Goal: Task Accomplishment & Management: Use online tool/utility

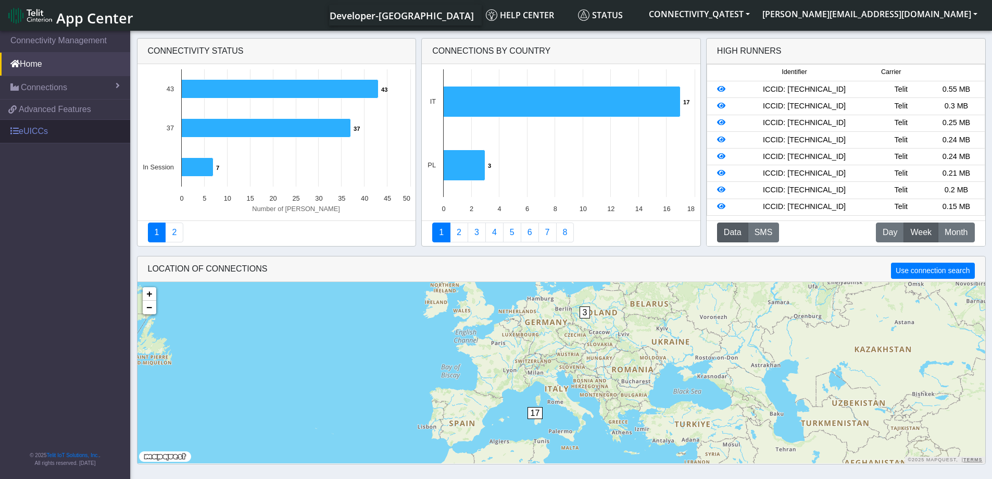
click at [48, 129] on link "eUICCs" at bounding box center [65, 131] width 130 height 23
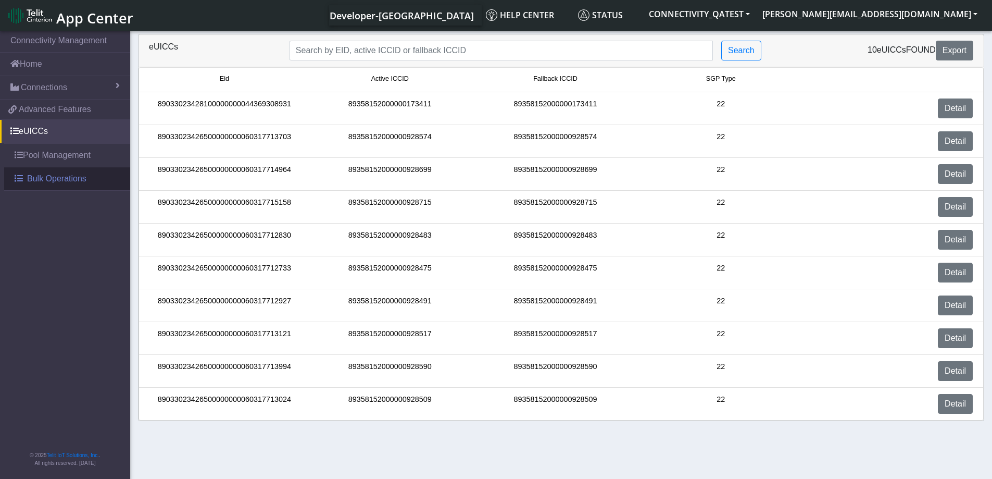
click at [51, 183] on span "Bulk Operations" at bounding box center [56, 178] width 59 height 13
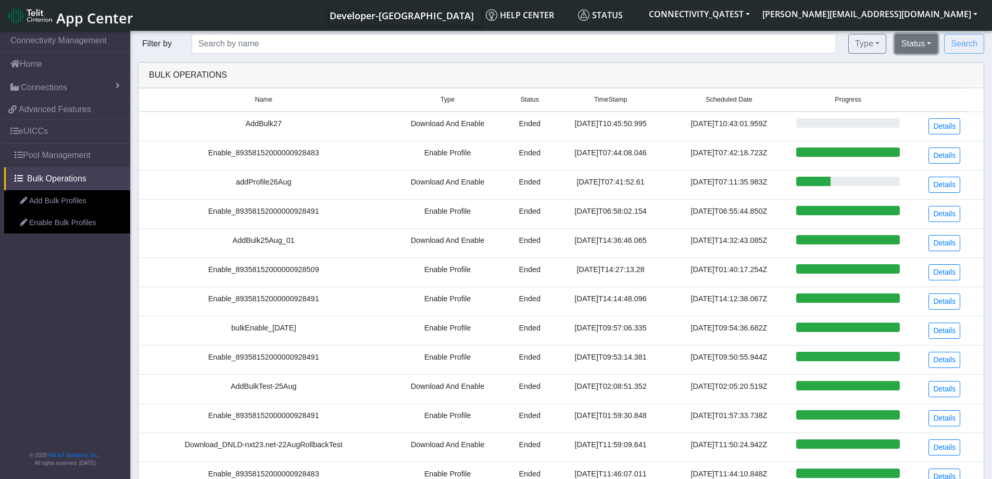
click at [928, 38] on button "Status" at bounding box center [916, 44] width 43 height 20
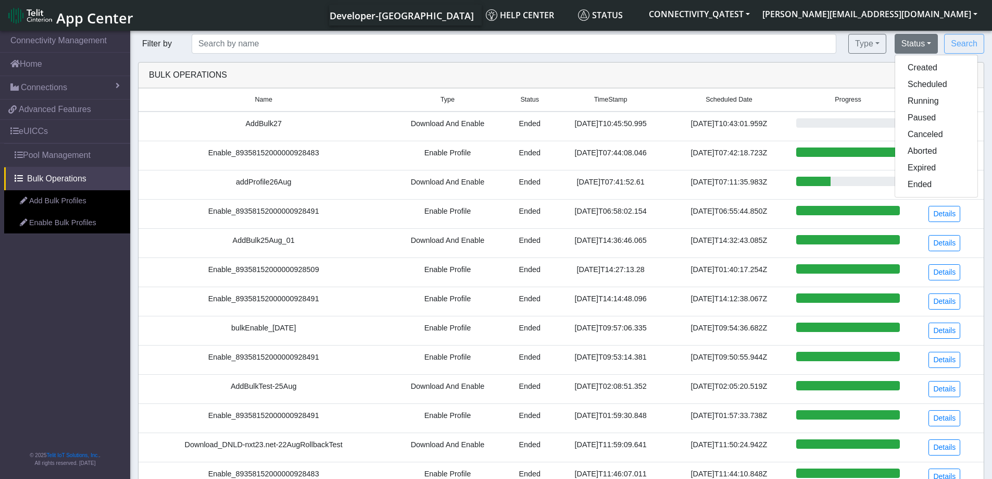
click at [629, 77] on div "Bulk Operations" at bounding box center [561, 75] width 840 height 13
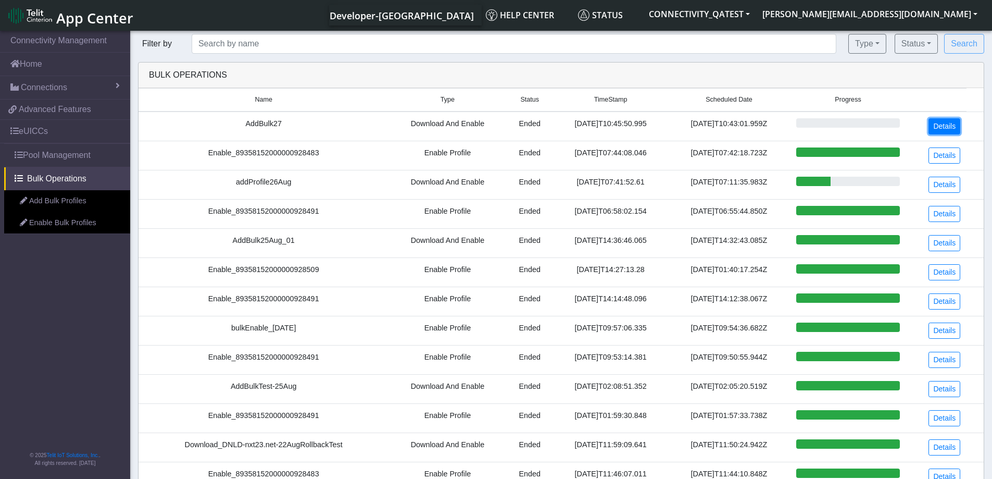
click at [951, 130] on link "Details" at bounding box center [945, 126] width 32 height 16
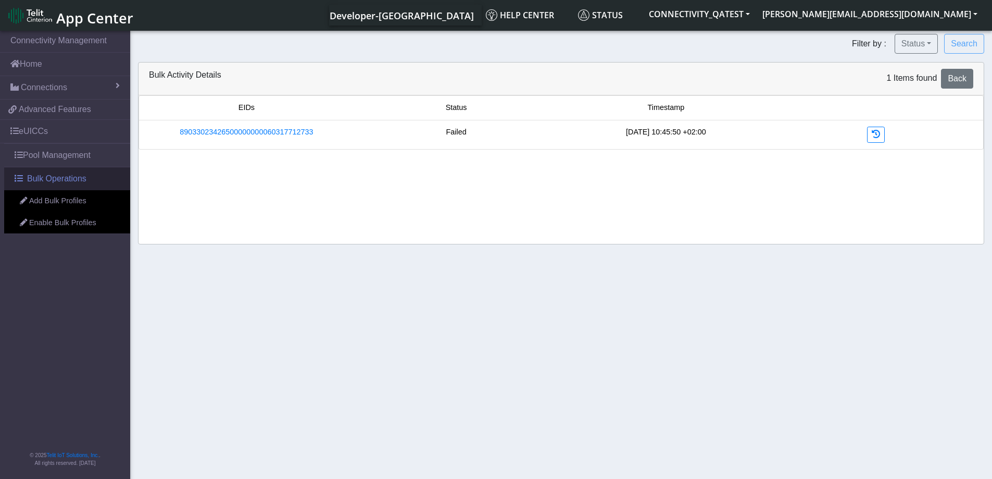
click at [51, 182] on span "Bulk Operations" at bounding box center [56, 178] width 59 height 13
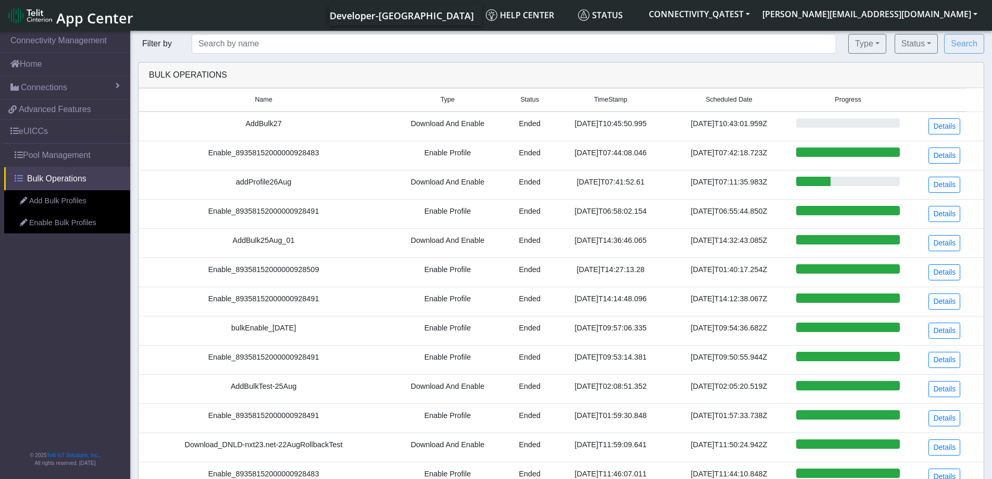
click at [69, 175] on span "Bulk Operations" at bounding box center [56, 178] width 59 height 13
click at [38, 129] on link "eUICCs" at bounding box center [65, 131] width 130 height 23
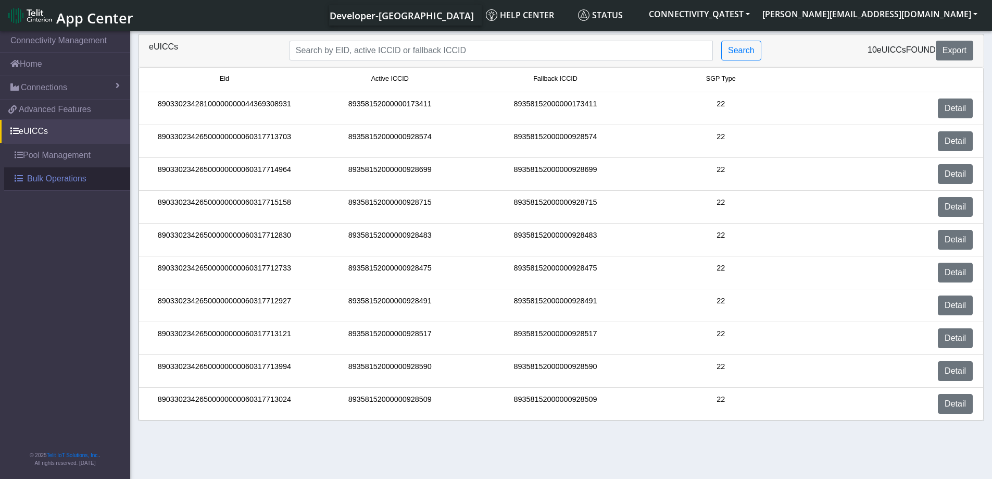
click at [39, 179] on span "Bulk Operations" at bounding box center [56, 178] width 59 height 13
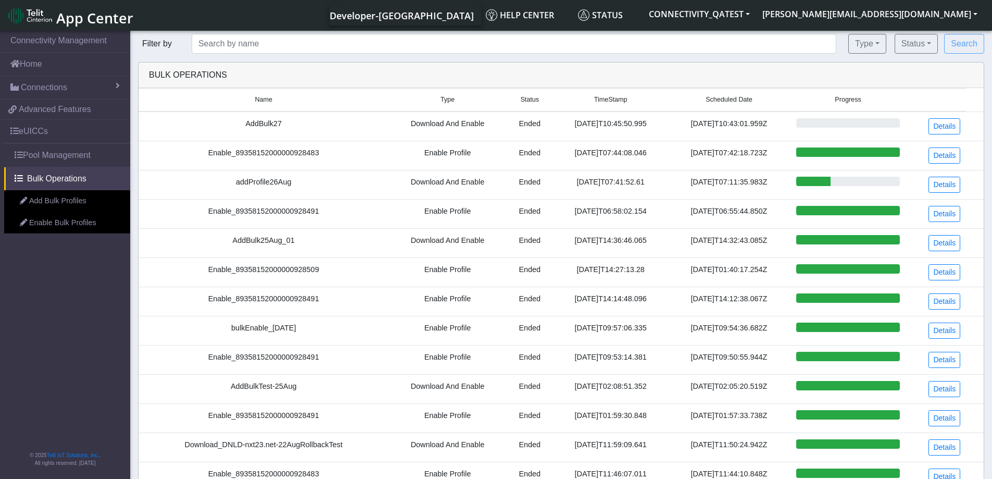
drag, startPoint x: 324, startPoint y: 127, endPoint x: 285, endPoint y: 126, distance: 39.1
click at [321, 127] on td "AddBulk27" at bounding box center [264, 126] width 250 height 30
drag, startPoint x: 283, startPoint y: 126, endPoint x: 239, endPoint y: 123, distance: 44.4
click at [239, 123] on td "AddBulk27" at bounding box center [264, 126] width 250 height 30
copy td "AddBulk27"
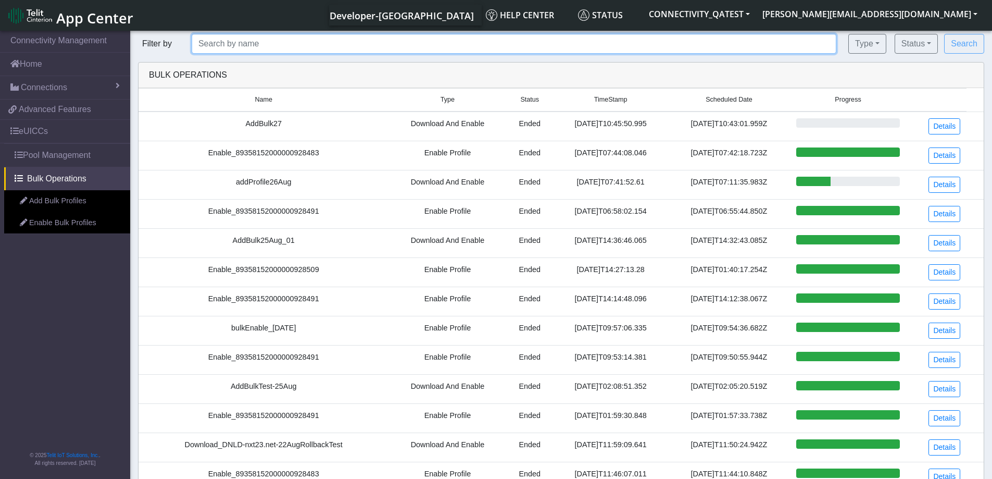
click at [250, 48] on input "text" at bounding box center [514, 44] width 645 height 20
paste input "AddBulk27"
type input "AddBulk27"
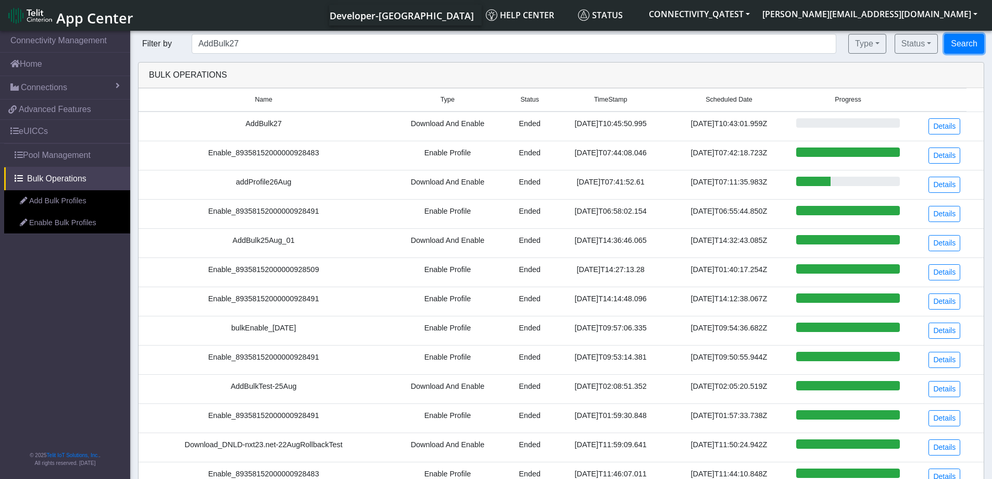
click at [962, 51] on button "Search" at bounding box center [964, 44] width 40 height 20
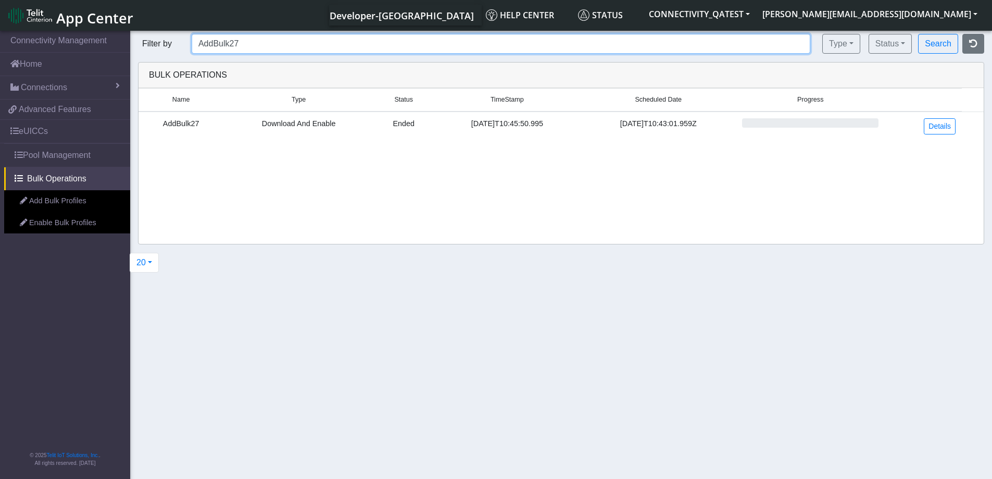
drag, startPoint x: 240, startPoint y: 44, endPoint x: 170, endPoint y: 37, distance: 70.1
click at [170, 37] on form "Filter by AddBulk27 Type All Enable Profile Download and Enable Status Created …" at bounding box center [561, 44] width 862 height 20
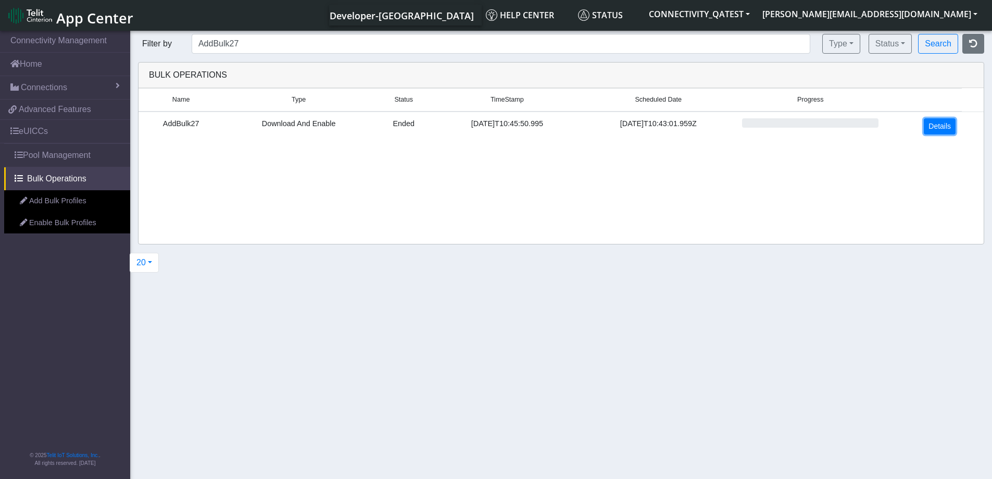
click at [954, 125] on link "Details" at bounding box center [940, 126] width 32 height 16
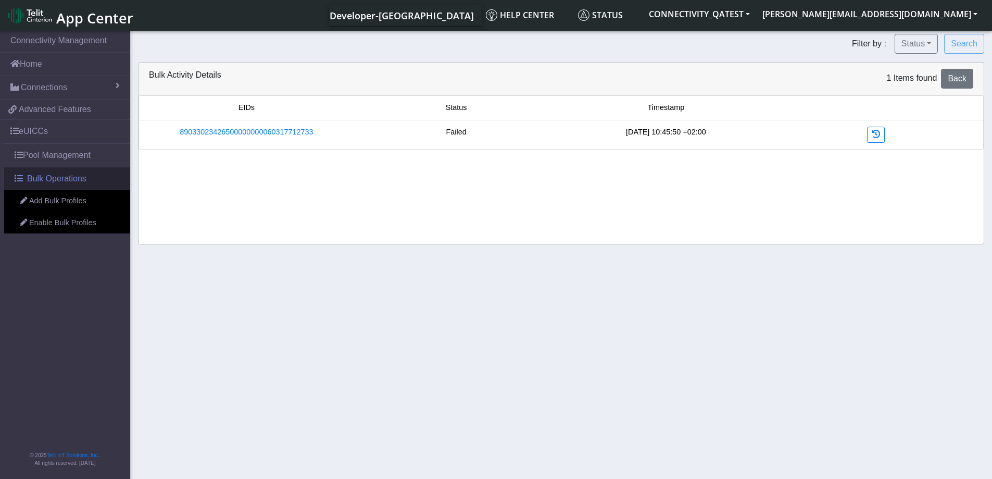
click at [53, 181] on span "Bulk Operations" at bounding box center [56, 178] width 59 height 13
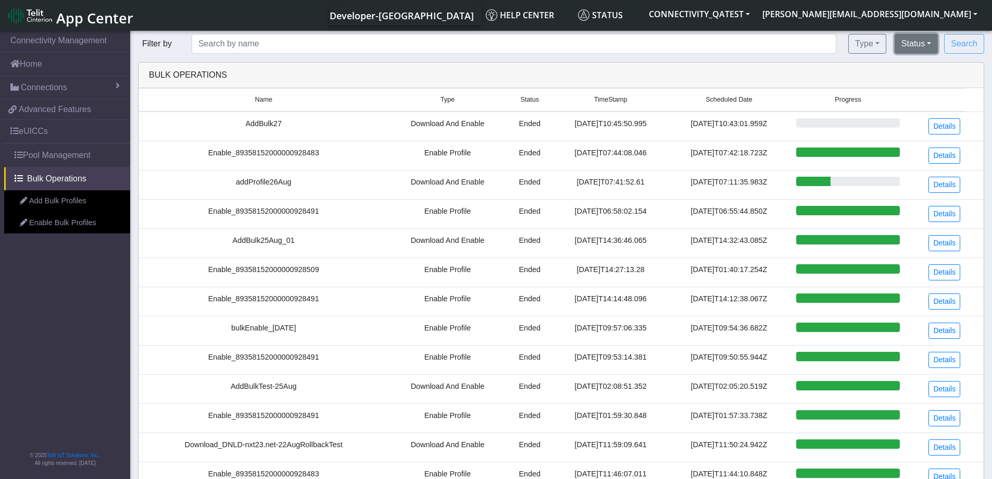
click at [931, 46] on button "Status" at bounding box center [916, 44] width 43 height 20
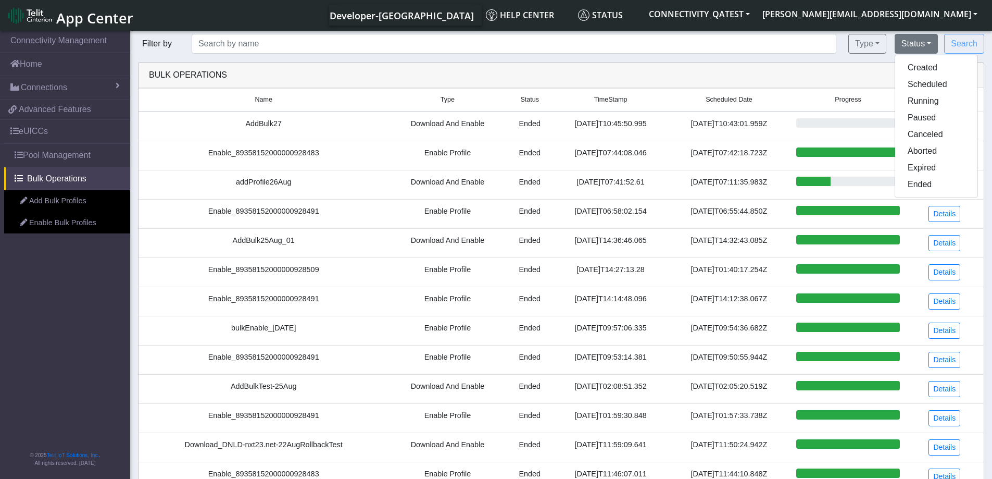
click at [656, 63] on div "Bulk Operations" at bounding box center [562, 76] width 846 height 26
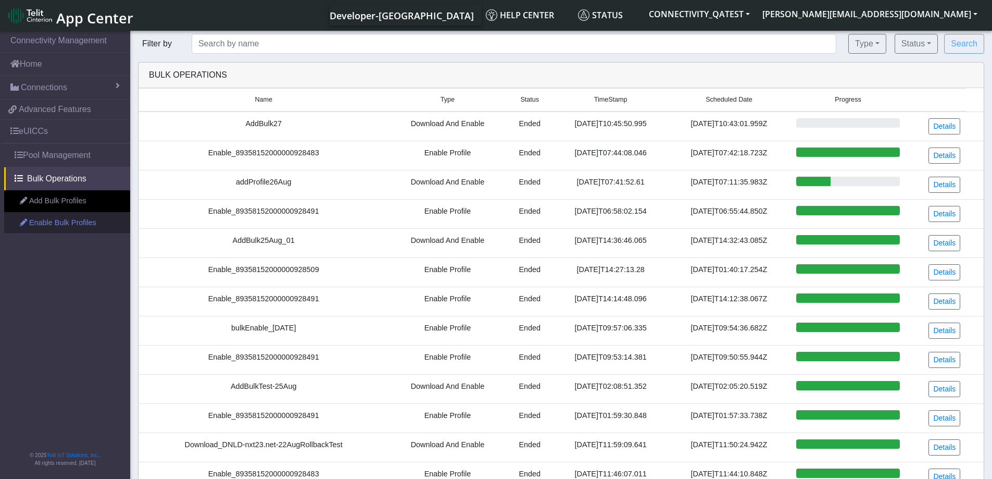
click at [59, 225] on link "Enable Bulk Profiles" at bounding box center [67, 223] width 126 height 22
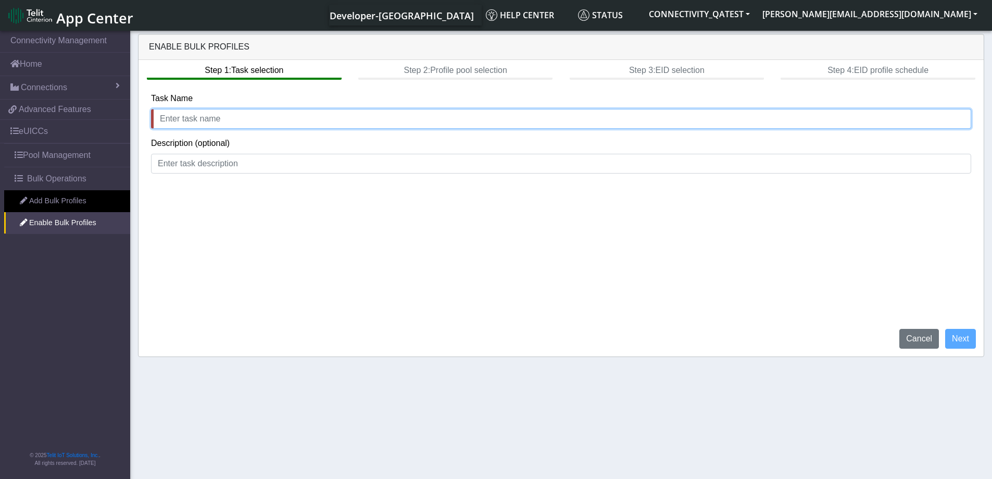
click at [170, 115] on input "text" at bounding box center [561, 119] width 821 height 20
type input "e"
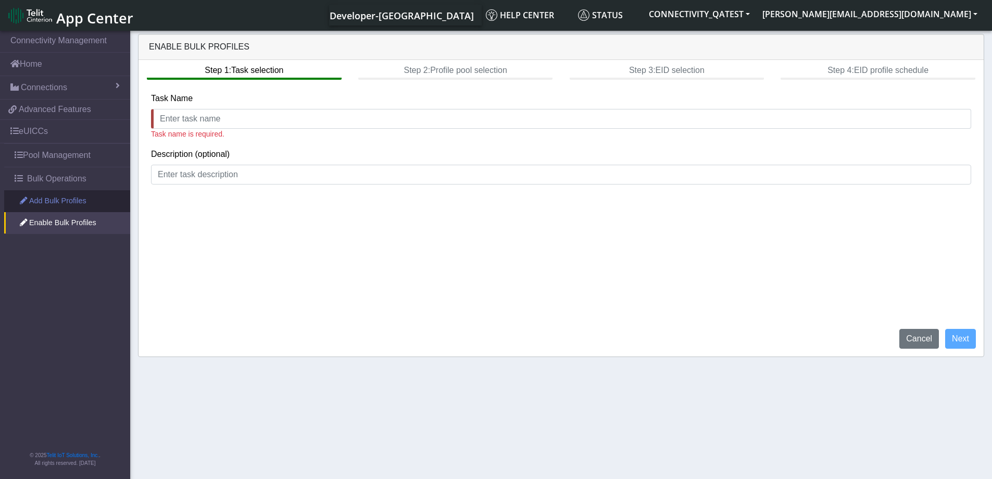
click at [35, 200] on link "Add Bulk Profiles" at bounding box center [67, 201] width 126 height 22
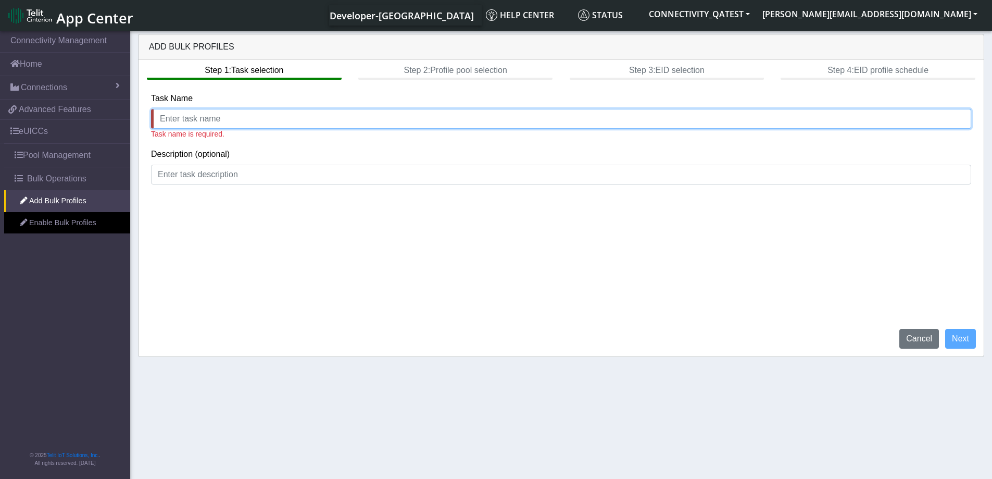
click at [237, 115] on input "text" at bounding box center [561, 119] width 821 height 20
type input "addBulk_27Aug_1"
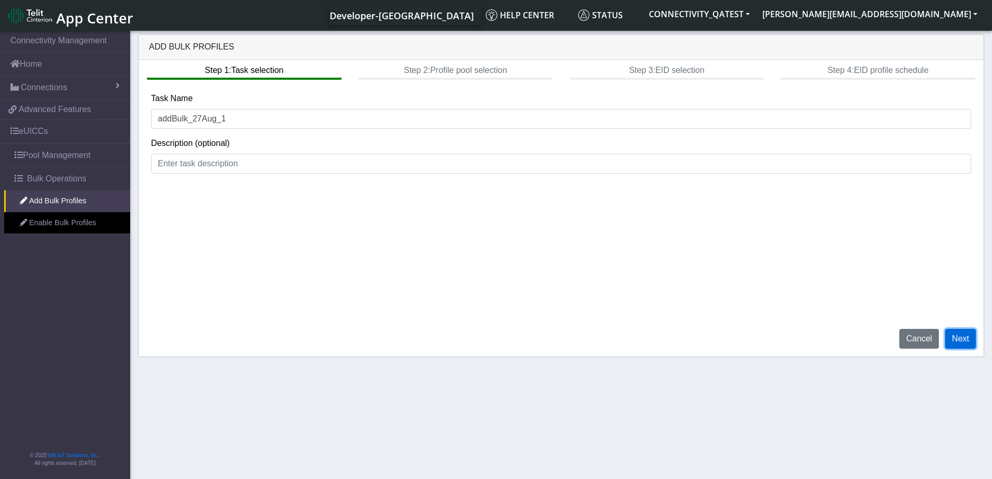
click at [969, 339] on button "Next" at bounding box center [961, 339] width 31 height 20
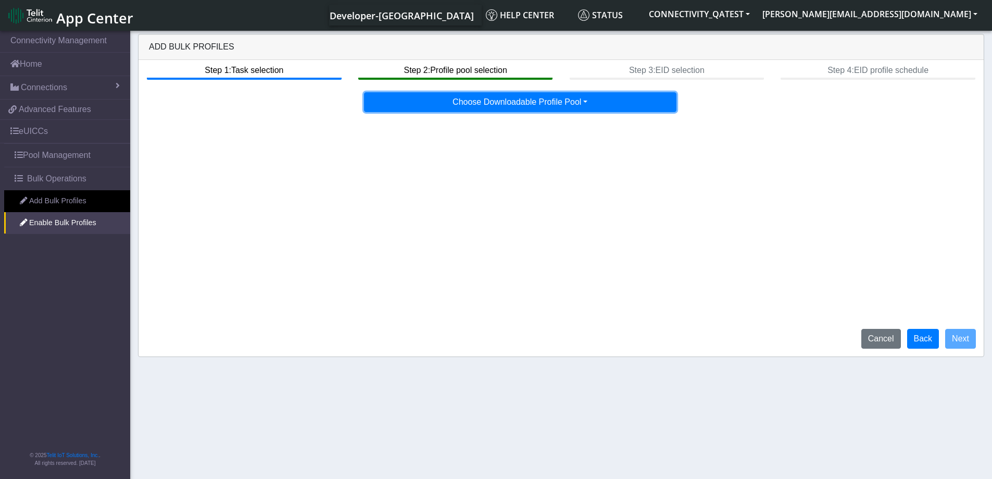
click at [531, 103] on button "Choose Downloadable Profile Pool" at bounding box center [520, 102] width 313 height 20
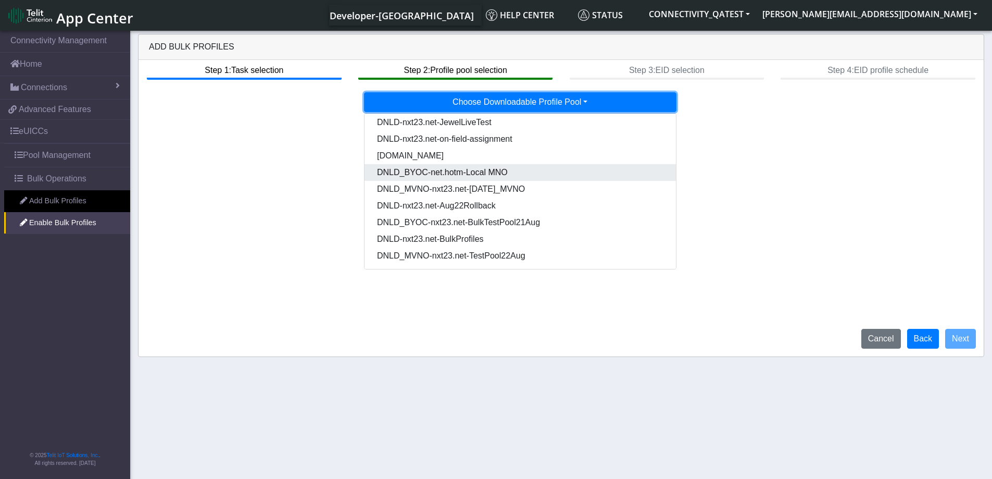
scroll to position [53, 0]
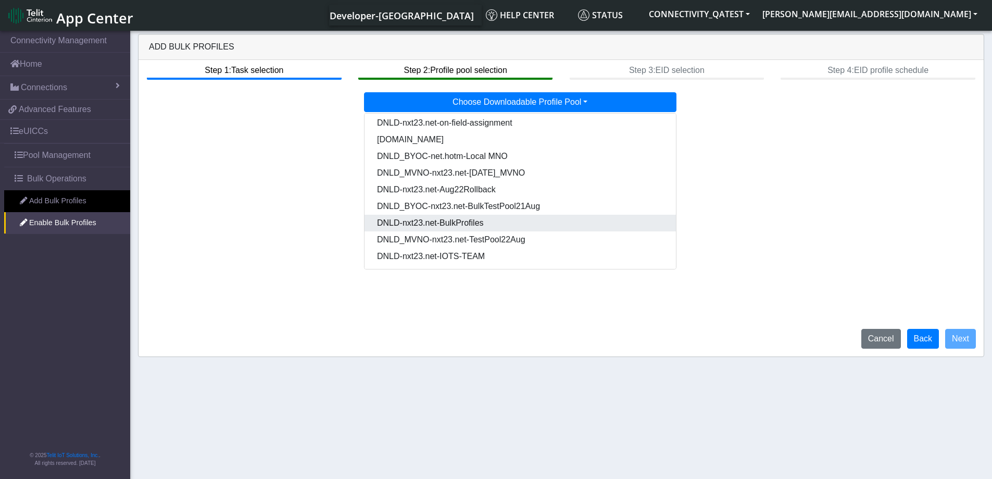
click at [482, 224] on Pooldd87b2e2-121e-4d00-ae8a-d075df8e0e86-dropdown "DNLD-nxt23.net-BulkProfiles" at bounding box center [521, 223] width 312 height 17
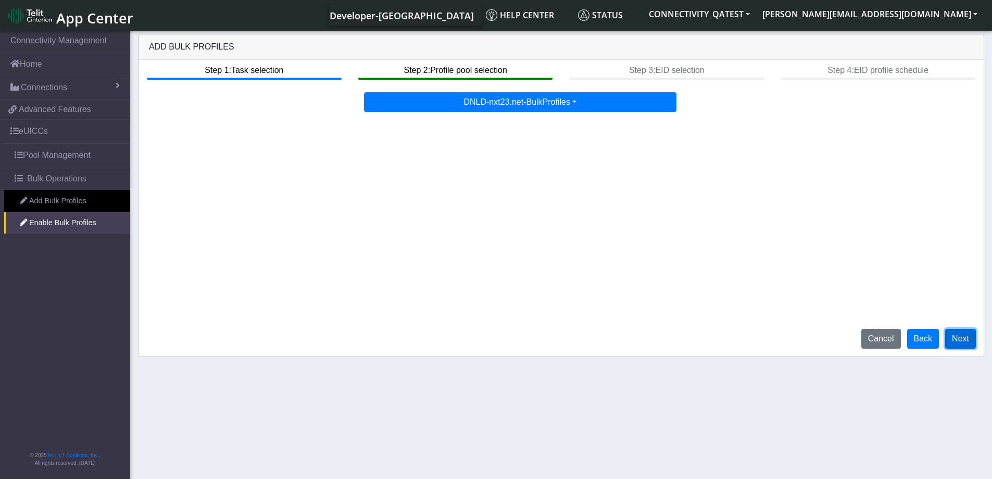
click at [964, 345] on button "Next" at bounding box center [961, 339] width 31 height 20
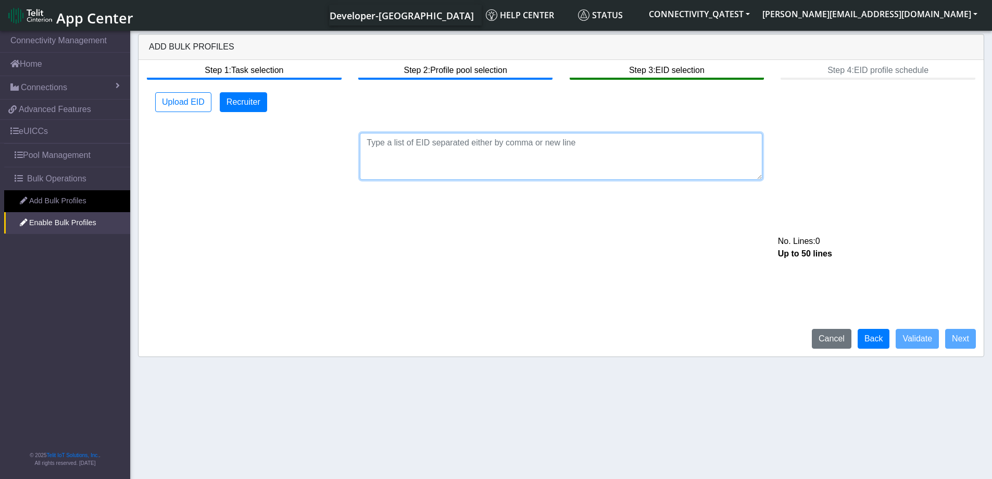
click at [454, 147] on textarea at bounding box center [561, 156] width 403 height 47
paste textarea "89033023426500000000060317712733"
type textarea "89033023426500000000060317712733"
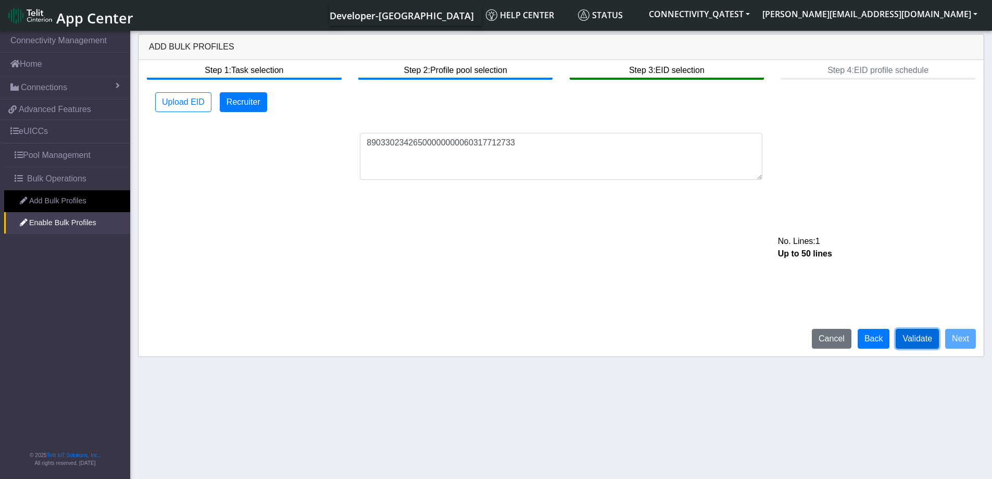
click at [927, 338] on button "Validate" at bounding box center [917, 339] width 43 height 20
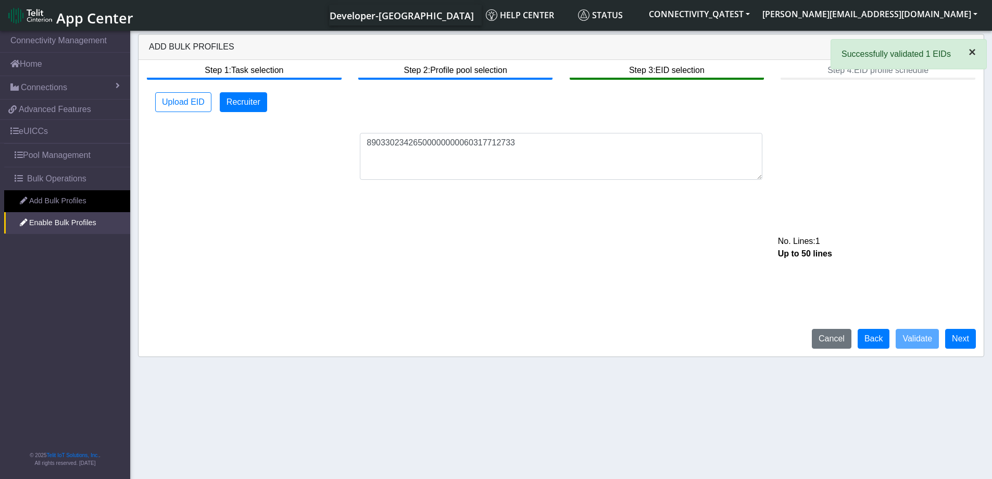
click at [973, 51] on span "×" at bounding box center [972, 52] width 7 height 14
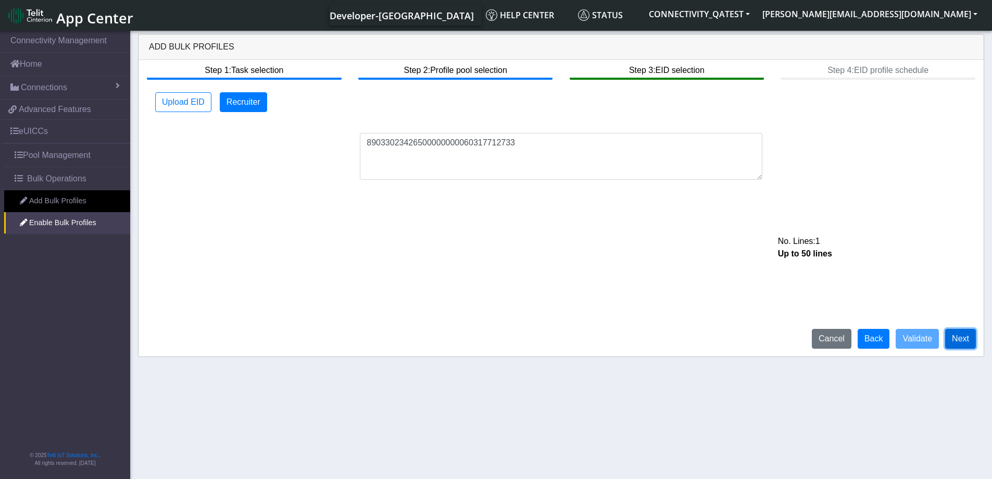
click at [964, 342] on button "Next" at bounding box center [961, 339] width 31 height 20
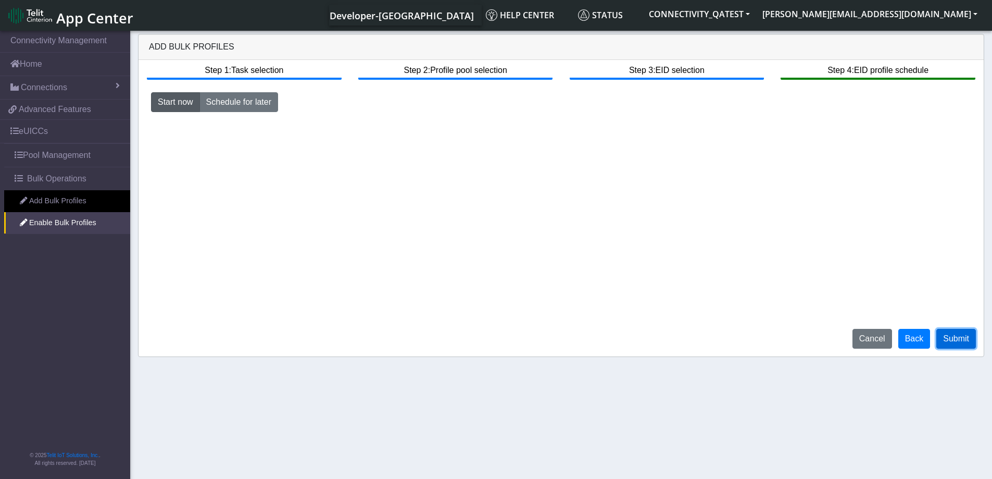
click at [962, 343] on button "Submit" at bounding box center [957, 339] width 40 height 20
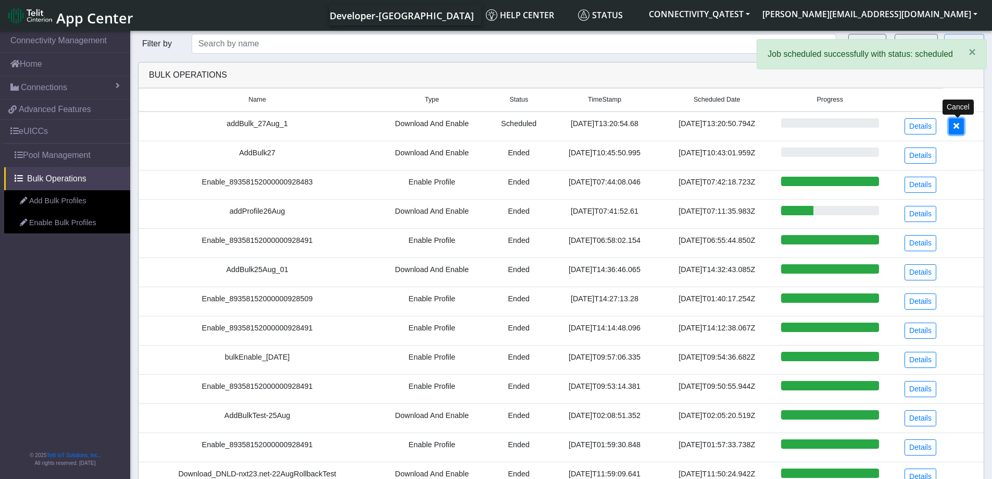
click at [958, 131] on button at bounding box center [956, 126] width 15 height 16
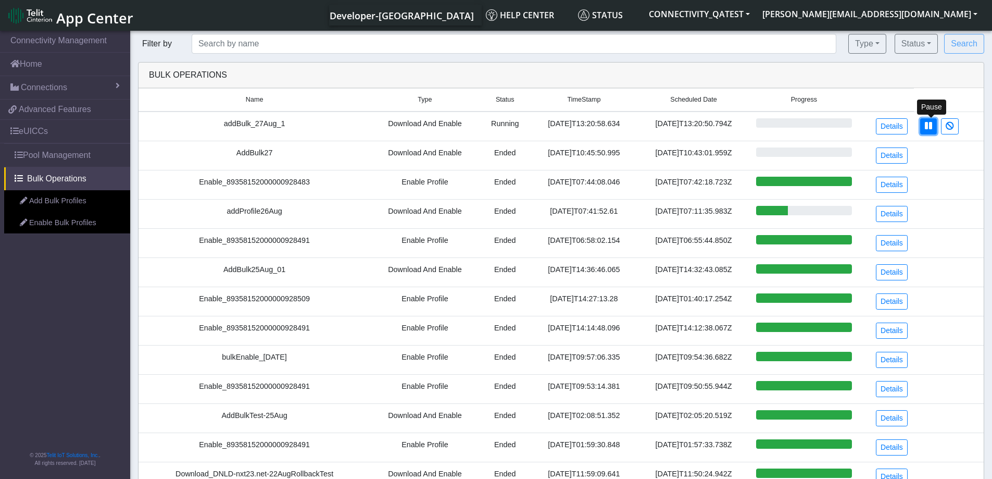
click at [930, 127] on icon at bounding box center [928, 125] width 7 height 8
click at [885, 128] on link "Details" at bounding box center [892, 126] width 32 height 16
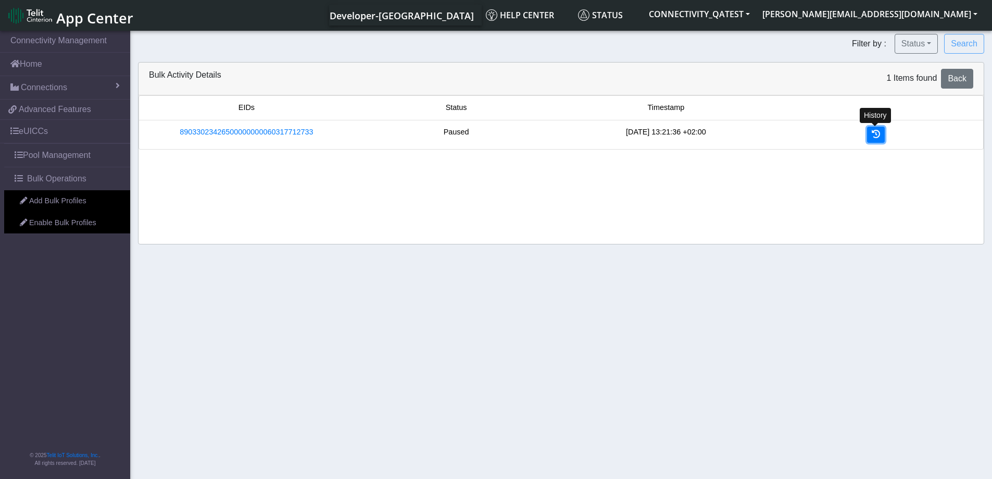
click at [878, 138] on icon at bounding box center [876, 134] width 8 height 8
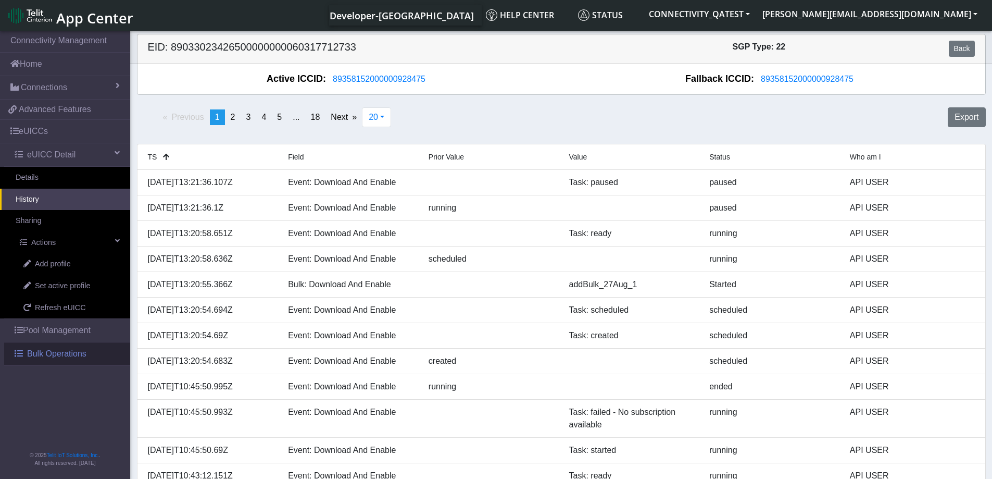
click at [45, 352] on span "Bulk Operations" at bounding box center [56, 353] width 59 height 13
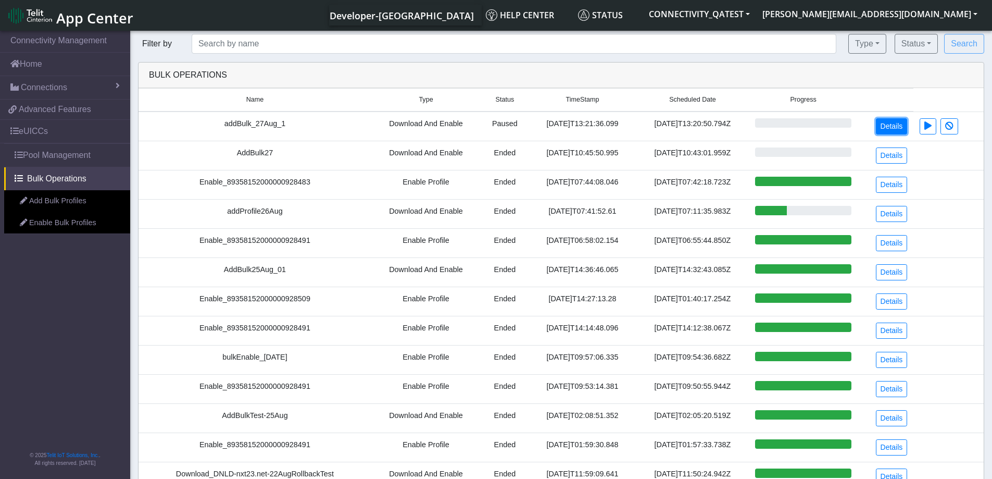
click at [893, 129] on link "Details" at bounding box center [892, 126] width 32 height 16
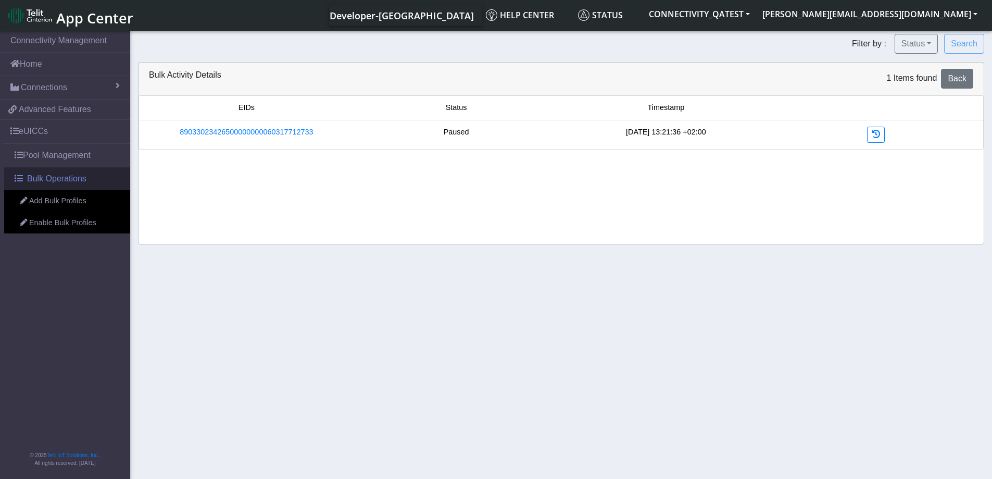
click at [53, 182] on span "Bulk Operations" at bounding box center [56, 178] width 59 height 13
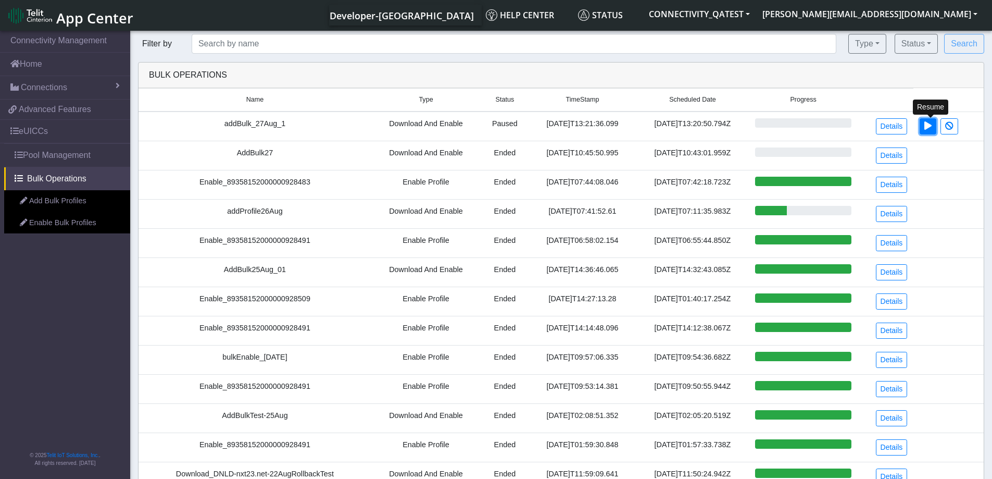
click at [931, 126] on icon at bounding box center [928, 125] width 7 height 8
click at [934, 127] on button at bounding box center [928, 126] width 17 height 16
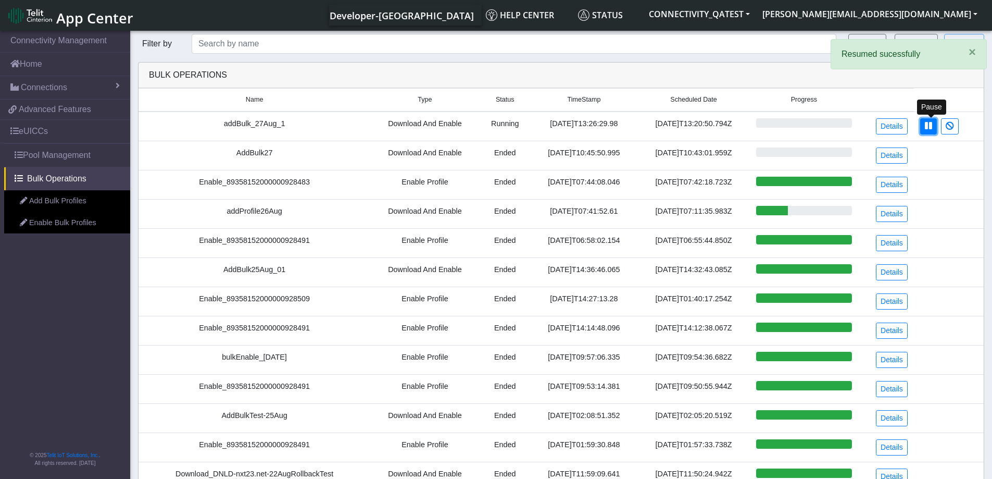
click at [931, 128] on icon at bounding box center [928, 125] width 7 height 8
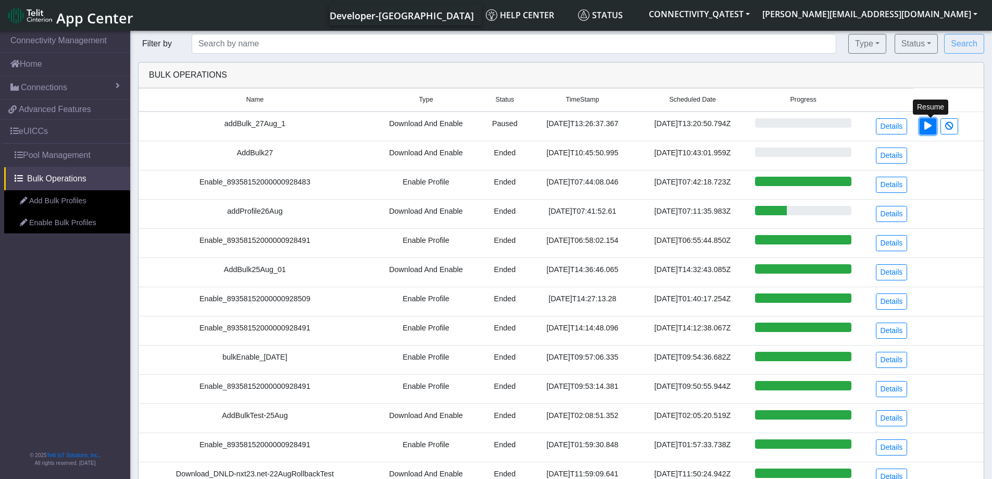
click at [930, 132] on button at bounding box center [928, 126] width 17 height 16
click at [896, 125] on link "Details" at bounding box center [892, 126] width 32 height 16
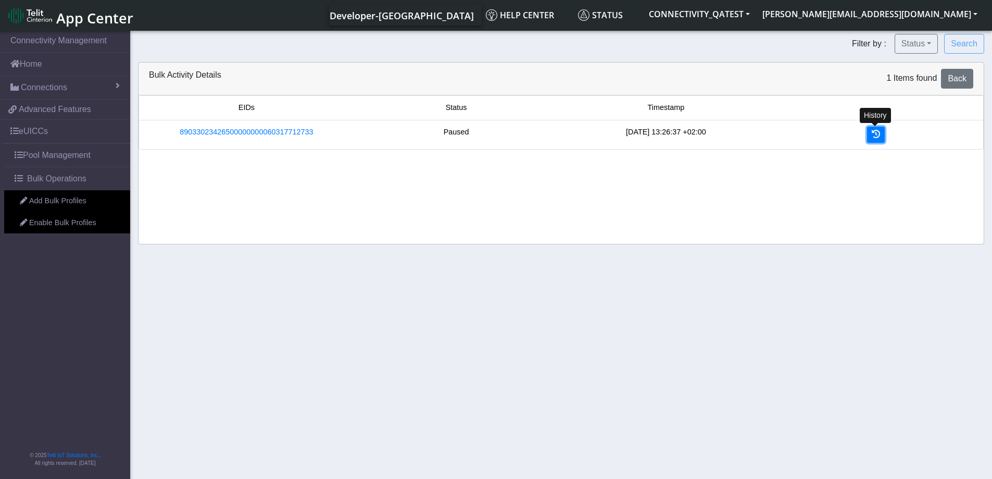
click at [872, 133] on icon at bounding box center [876, 134] width 8 height 8
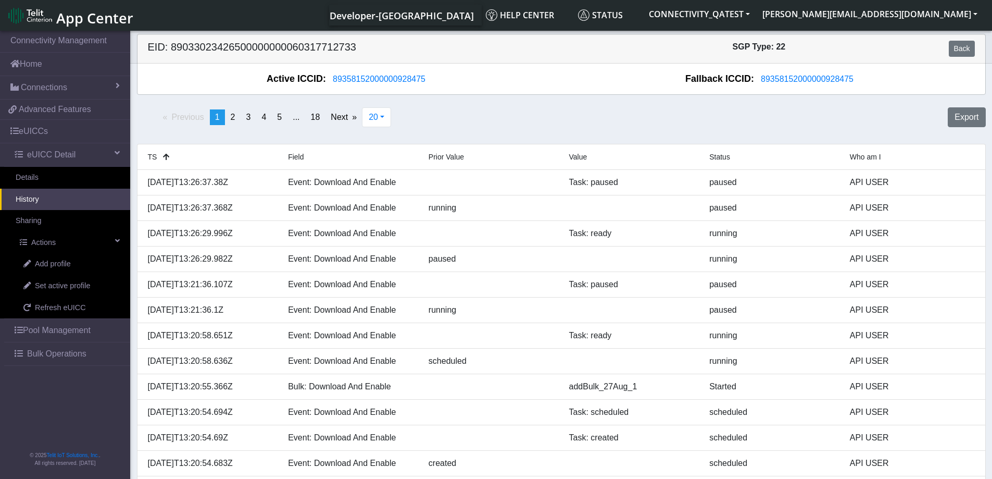
click at [75, 351] on span "Bulk Operations" at bounding box center [56, 353] width 59 height 13
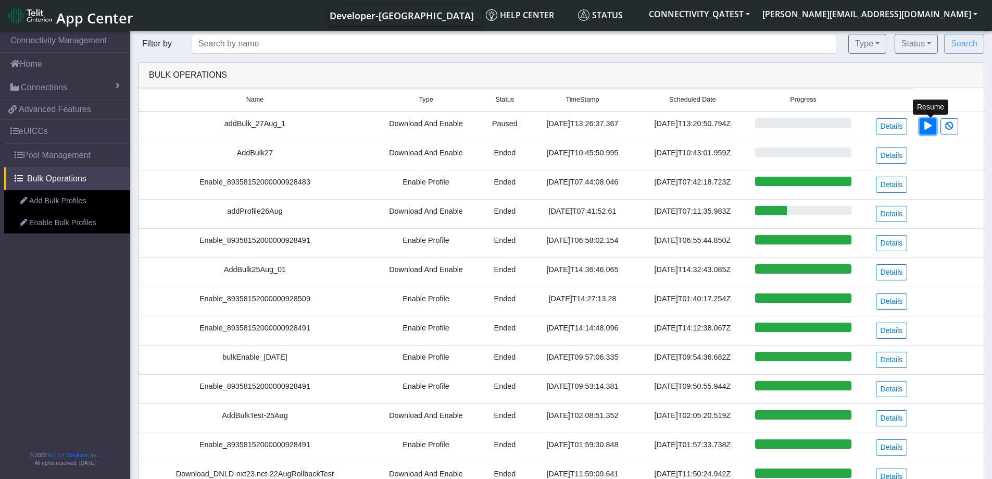
click at [934, 129] on button at bounding box center [928, 126] width 17 height 16
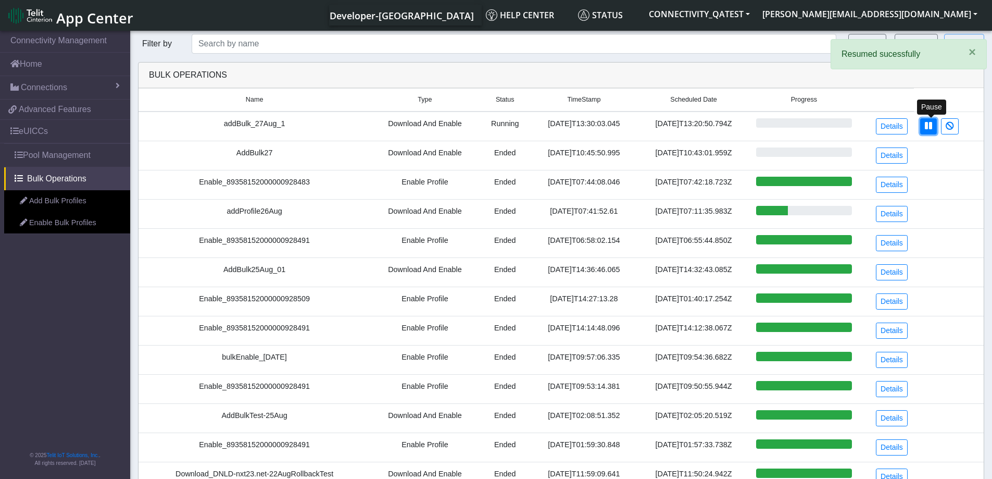
click at [931, 127] on icon at bounding box center [928, 125] width 7 height 8
click at [933, 130] on icon at bounding box center [928, 125] width 7 height 8
click at [933, 130] on button at bounding box center [929, 126] width 17 height 16
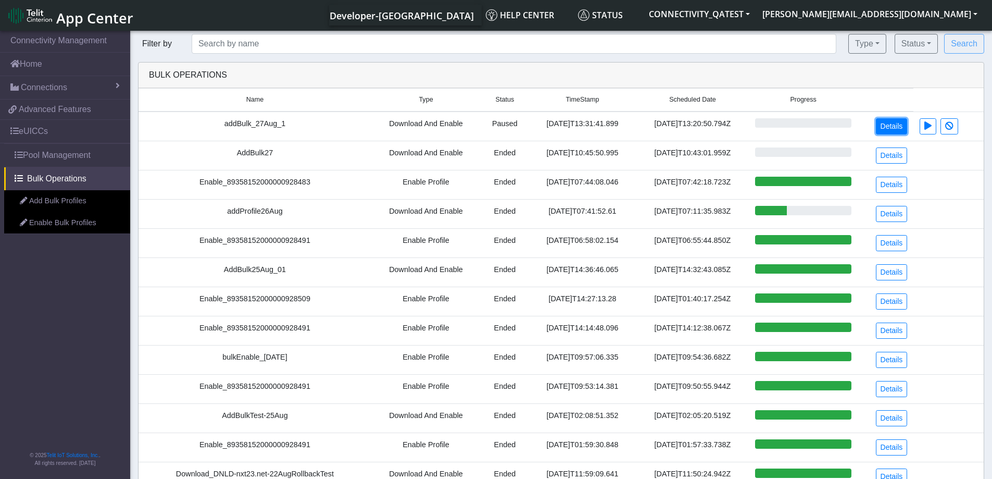
click at [897, 129] on link "Details" at bounding box center [892, 126] width 32 height 16
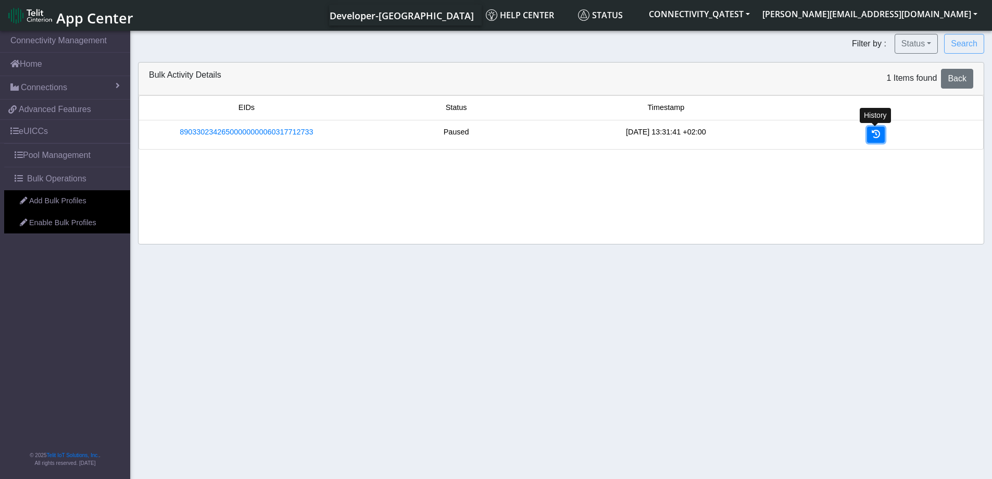
click at [880, 135] on link at bounding box center [876, 135] width 18 height 16
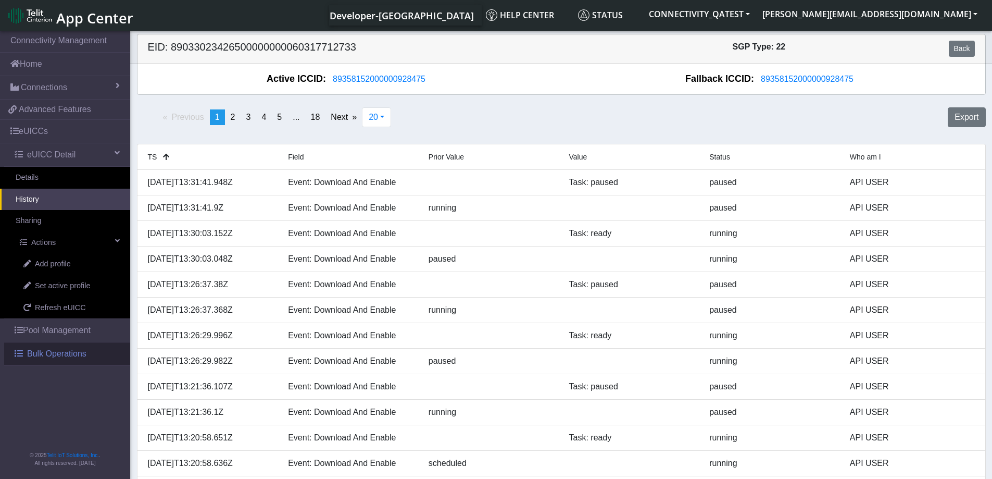
click at [52, 355] on span "Bulk Operations" at bounding box center [56, 353] width 59 height 13
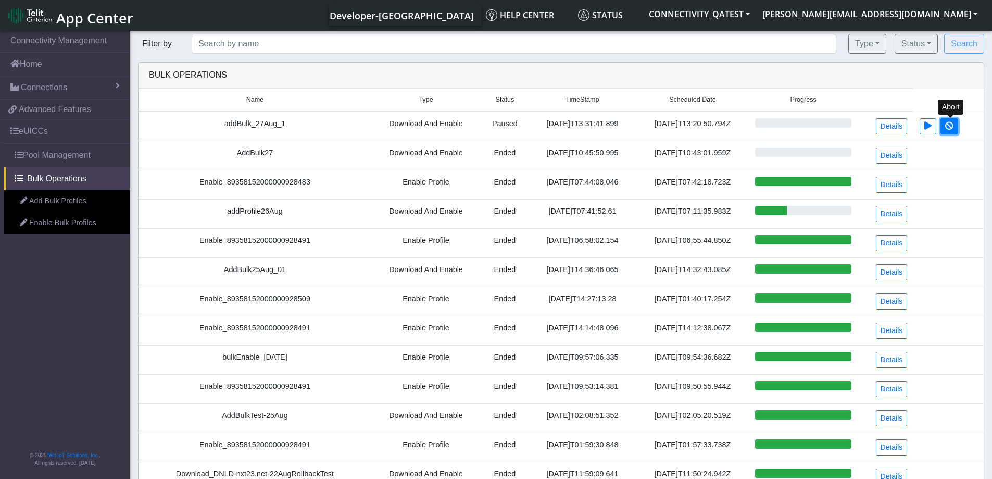
click at [950, 125] on icon at bounding box center [950, 125] width 8 height 8
click at [951, 129] on icon at bounding box center [950, 125] width 8 height 8
click at [953, 127] on icon at bounding box center [950, 125] width 8 height 8
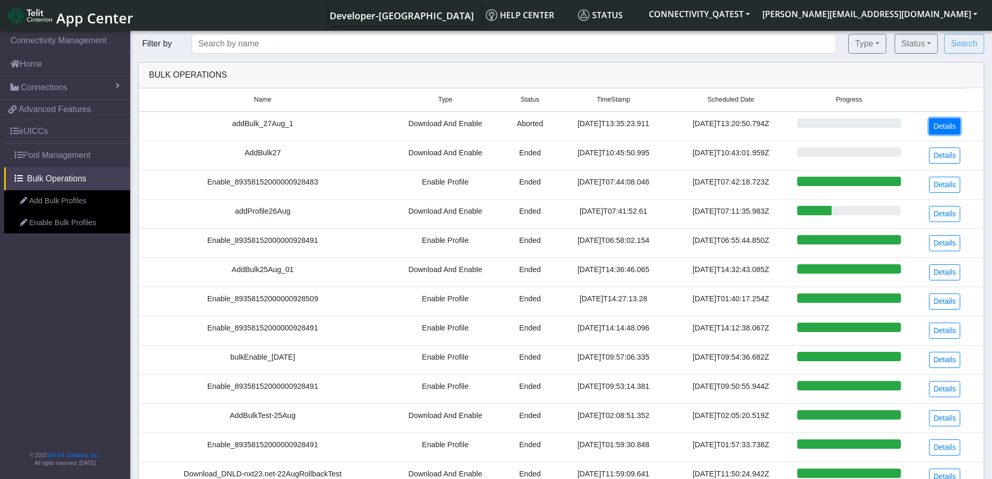
click at [950, 128] on link "Details" at bounding box center [945, 126] width 32 height 16
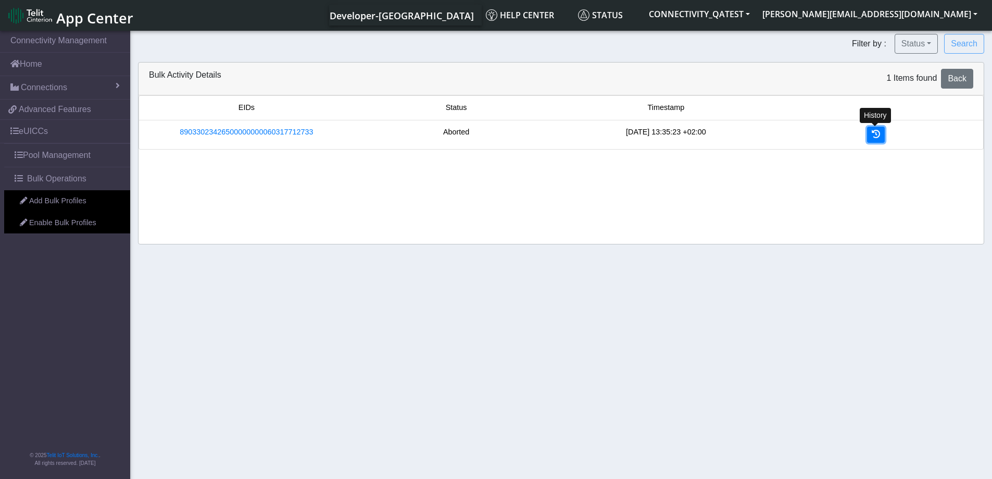
click at [882, 136] on link at bounding box center [876, 135] width 18 height 16
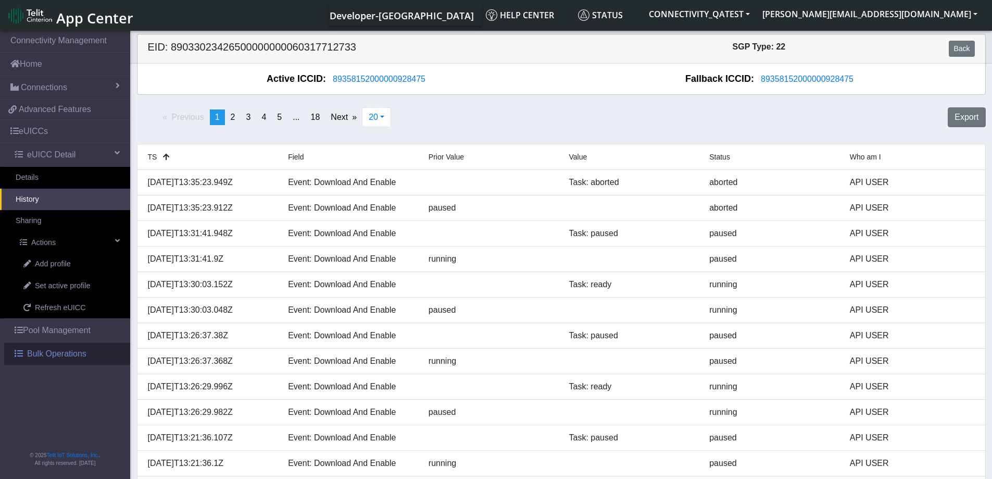
click at [76, 359] on span "Bulk Operations" at bounding box center [56, 353] width 59 height 13
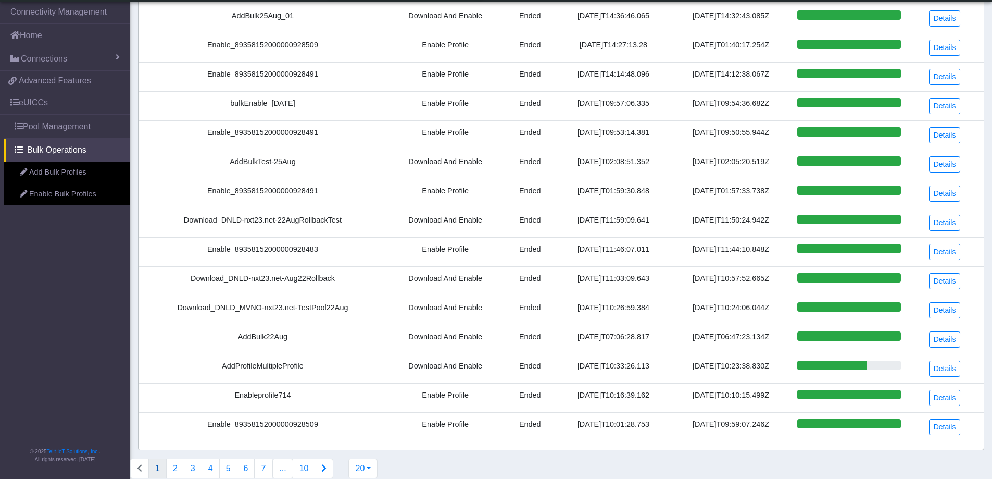
scroll to position [241, 0]
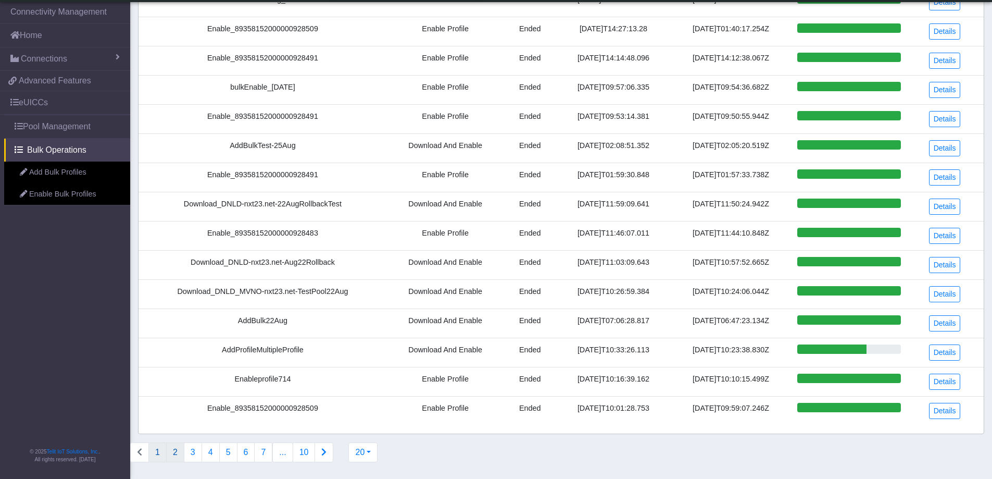
click at [175, 458] on button "2" at bounding box center [175, 452] width 18 height 20
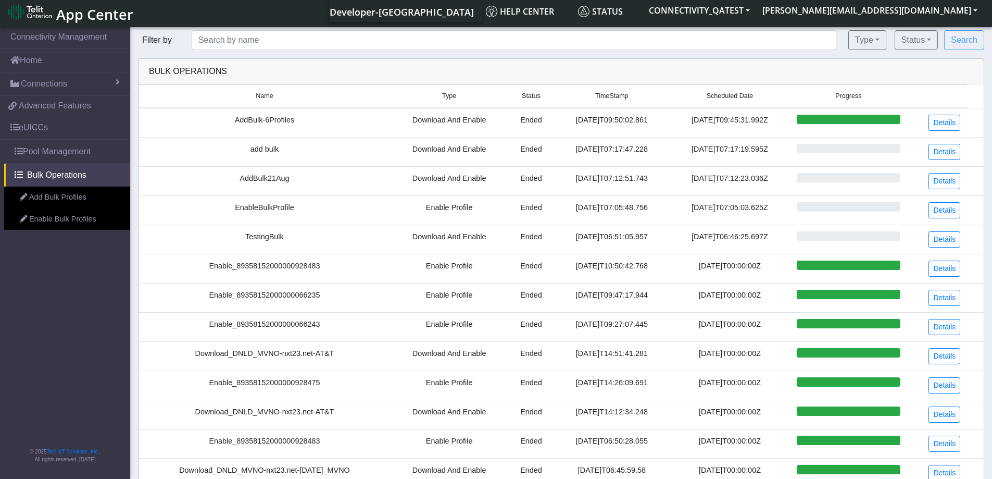
scroll to position [0, 0]
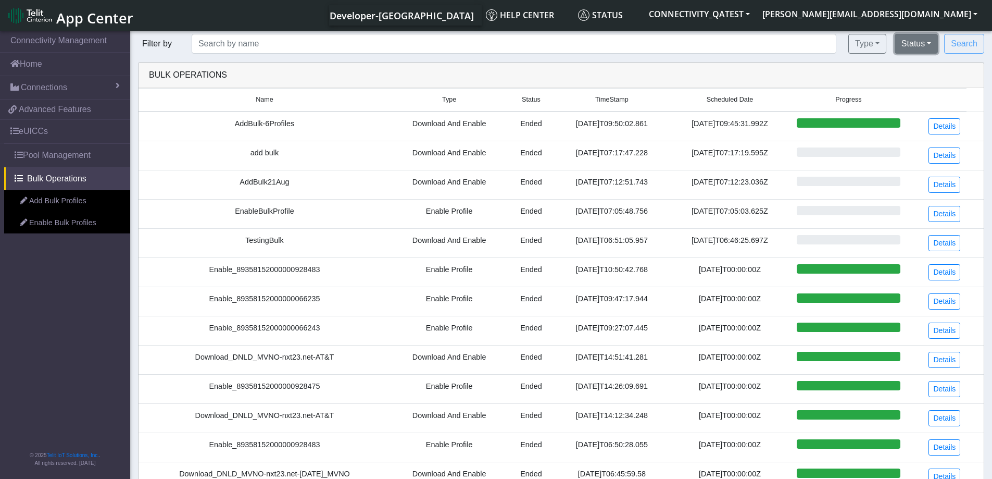
click at [925, 47] on button "Status" at bounding box center [916, 44] width 43 height 20
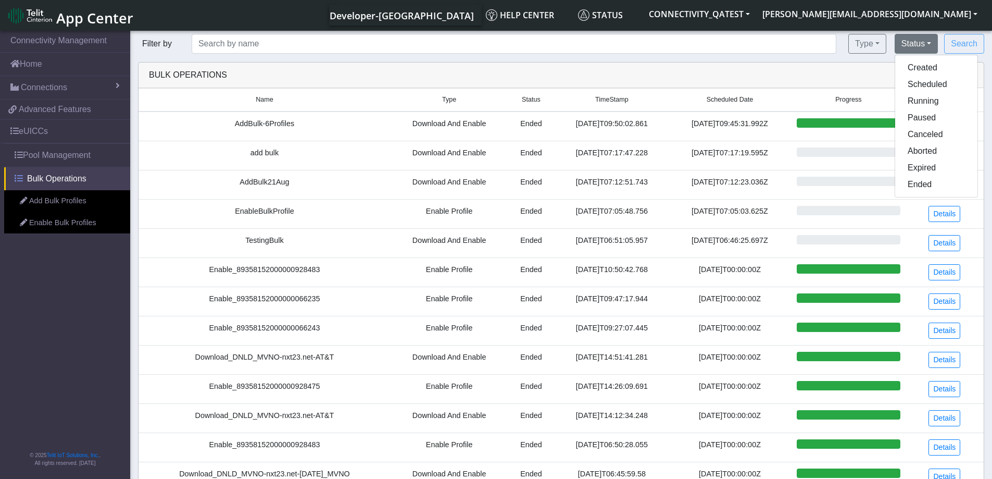
click at [57, 175] on span "Bulk Operations" at bounding box center [56, 178] width 59 height 13
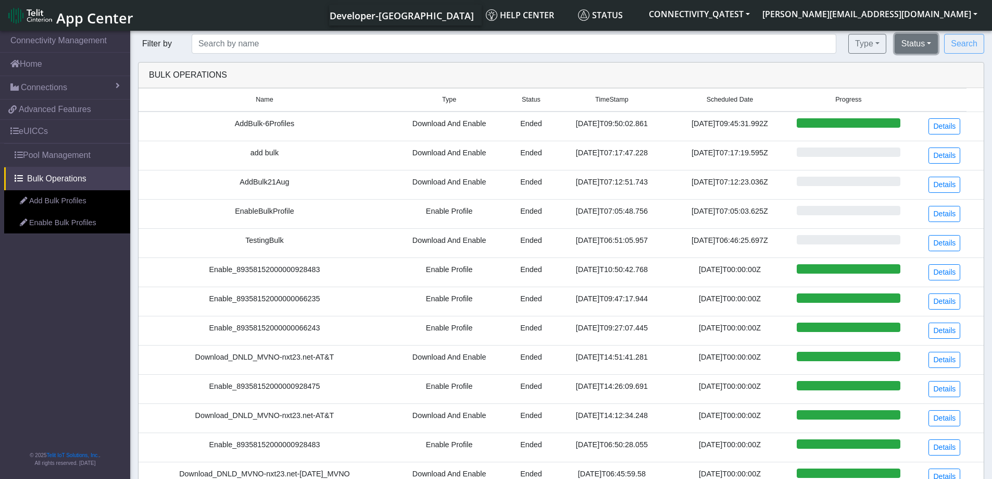
click at [920, 47] on button "Status" at bounding box center [916, 44] width 43 height 20
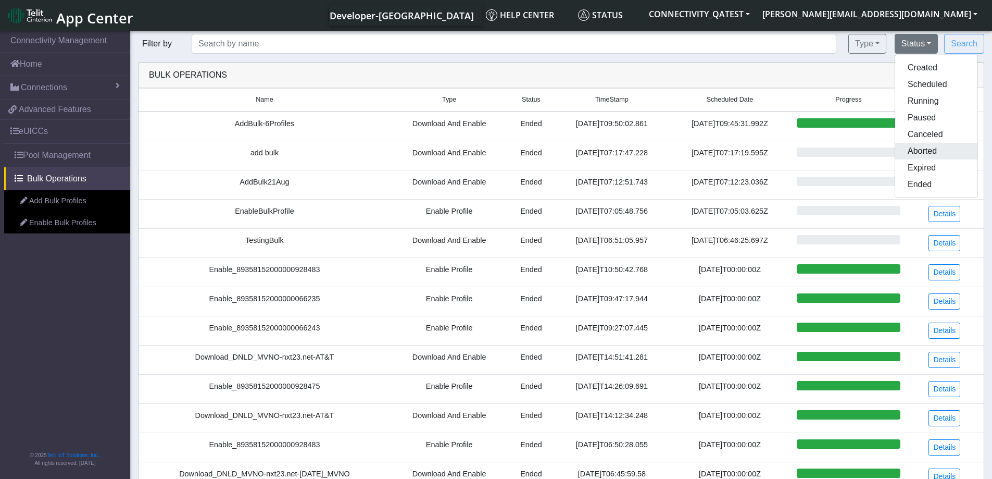
click at [924, 146] on button "Aborted" at bounding box center [937, 151] width 82 height 17
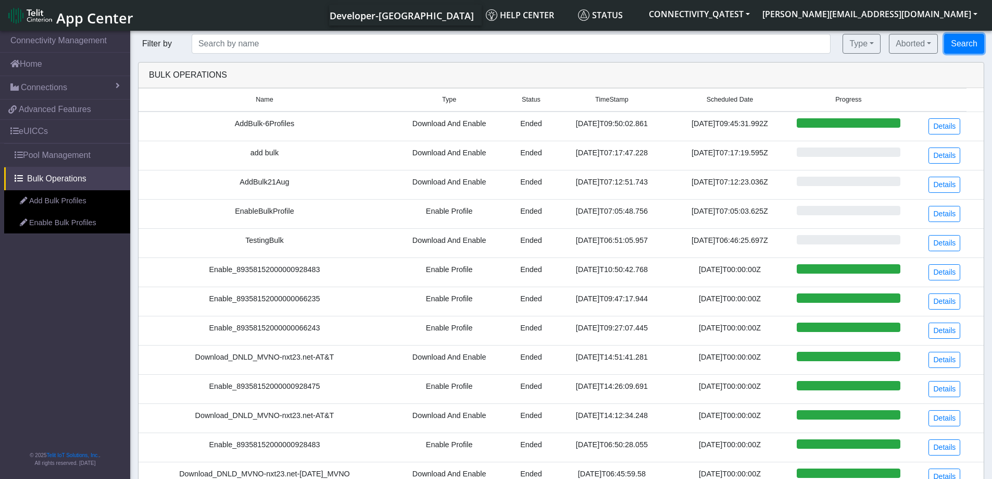
click at [971, 48] on button "Search" at bounding box center [964, 44] width 40 height 20
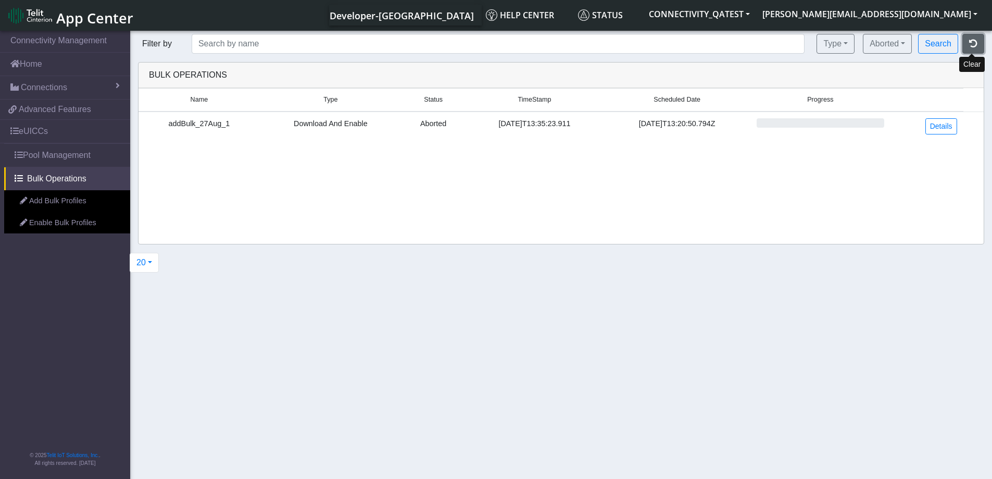
click at [976, 45] on icon "button" at bounding box center [973, 43] width 8 height 8
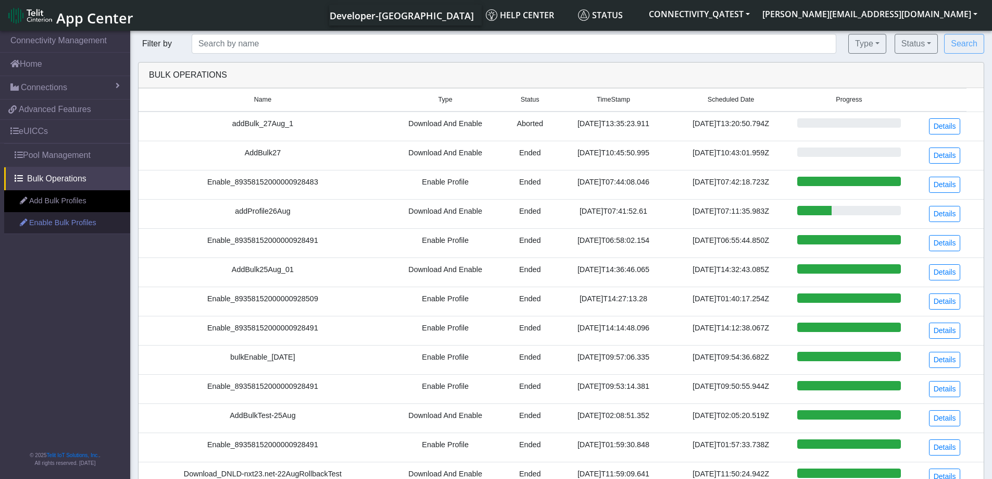
click at [68, 224] on link "Enable Bulk Profiles" at bounding box center [67, 223] width 126 height 22
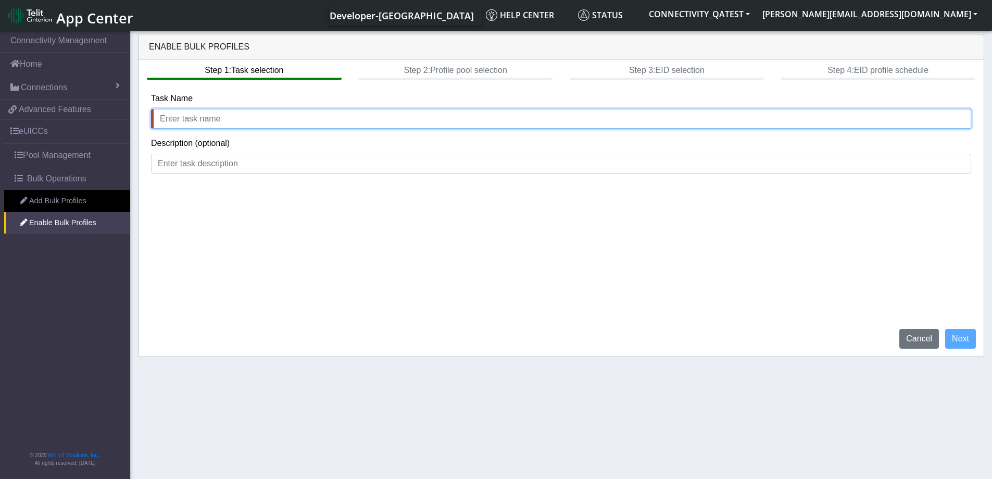
click at [201, 120] on input "text" at bounding box center [561, 119] width 821 height 20
type input "enable_27Aug"
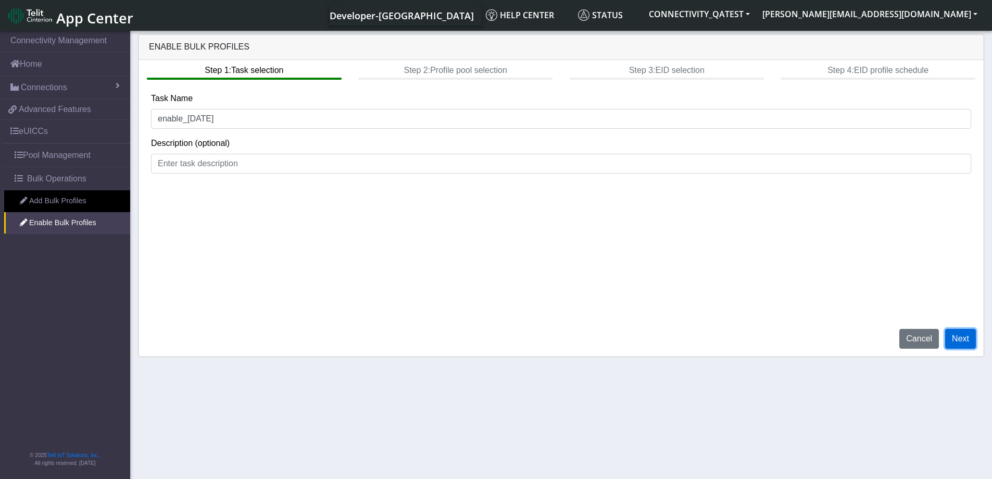
click at [961, 339] on button "Next" at bounding box center [961, 339] width 31 height 20
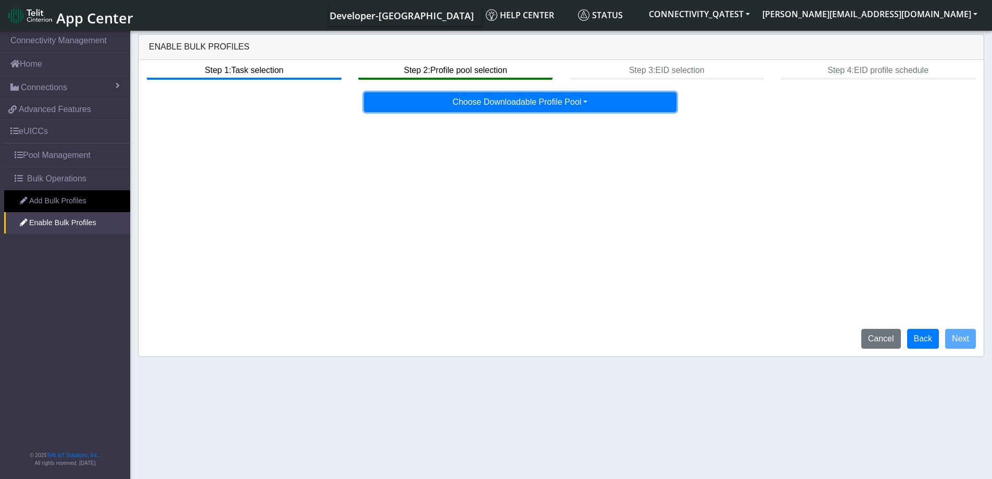
click at [572, 106] on button "Choose Downloadable Profile Pool" at bounding box center [520, 102] width 313 height 20
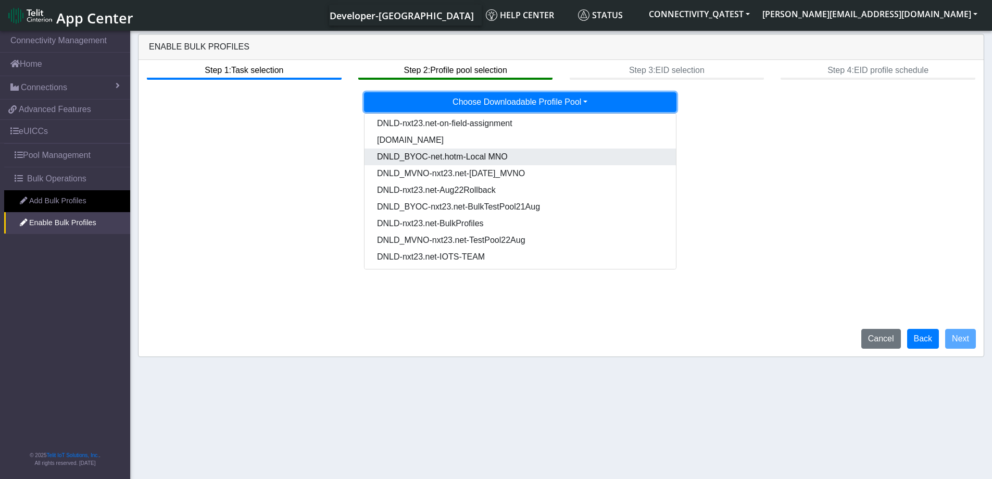
scroll to position [53, 0]
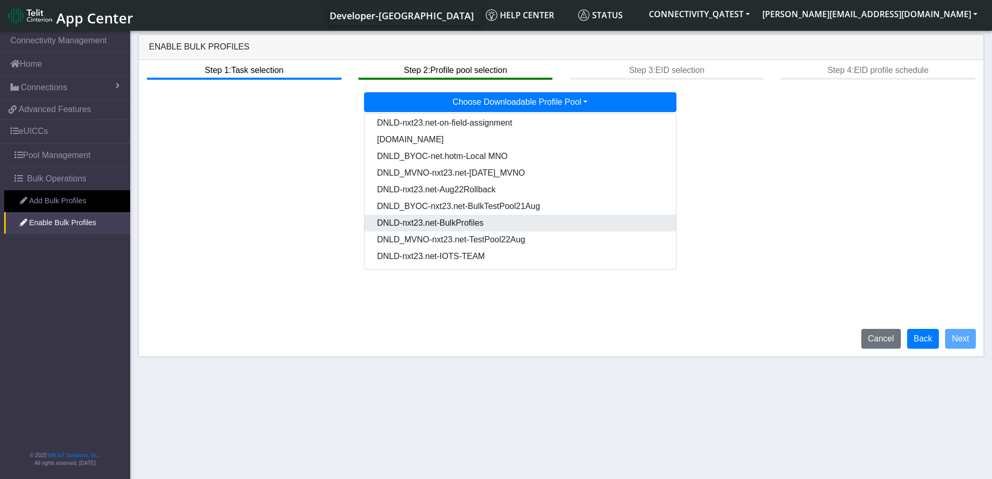
click at [490, 223] on Pooldd87b2e2-121e-4d00-ae8a-d075df8e0e86-dropdown "DNLD-nxt23.net-BulkProfiles" at bounding box center [521, 223] width 312 height 17
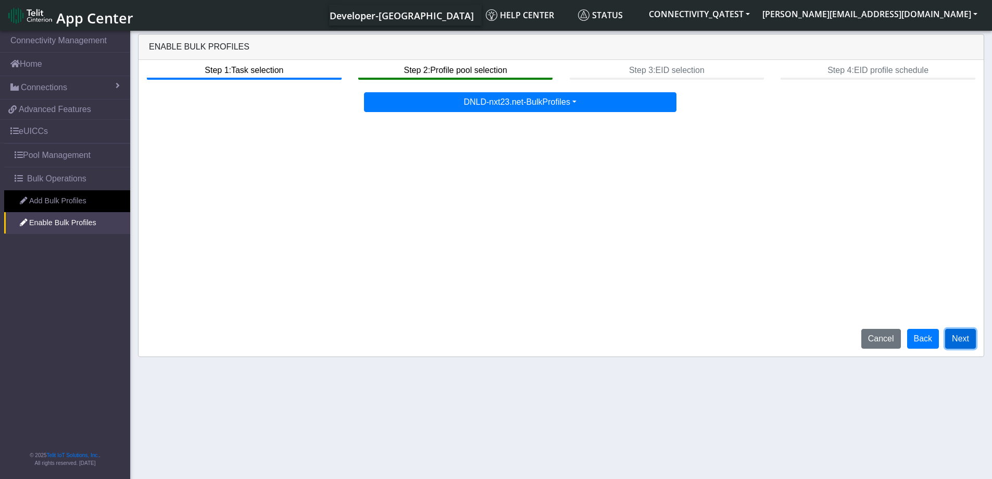
click at [969, 343] on button "Next" at bounding box center [961, 339] width 31 height 20
